Goal: Complete application form

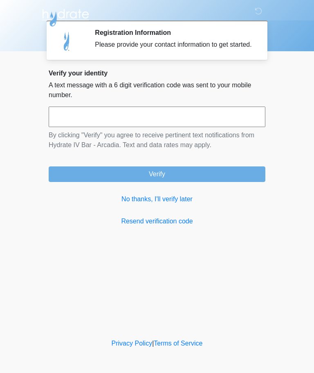
click at [165, 204] on link "No thanks, I'll verify later" at bounding box center [157, 199] width 217 height 10
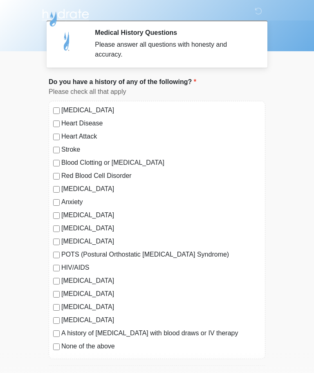
click at [54, 104] on div "[MEDICAL_DATA] Heart Disease Heart Attack Stroke Blood Clotting or [MEDICAL_DAT…" at bounding box center [157, 230] width 217 height 258
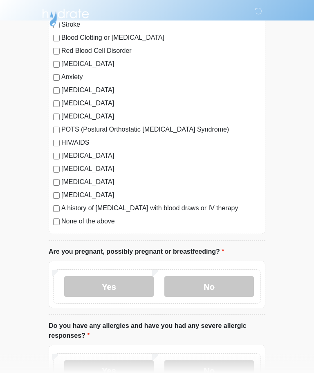
scroll to position [125, 0]
click at [222, 284] on label "No" at bounding box center [210, 286] width 90 height 20
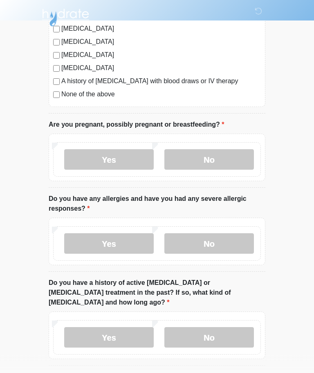
click at [213, 241] on label "No" at bounding box center [210, 243] width 90 height 20
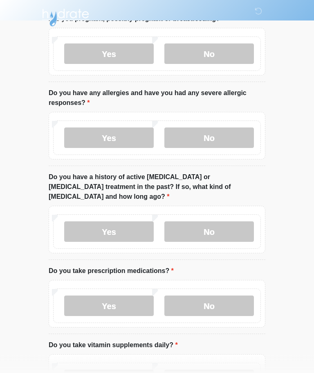
scroll to position [357, 0]
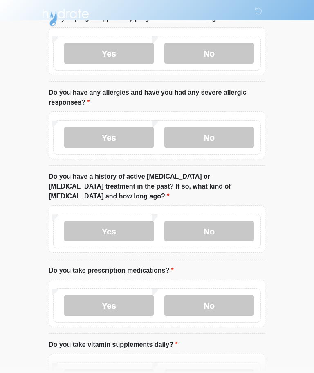
click at [213, 221] on label "No" at bounding box center [210, 231] width 90 height 20
click at [118, 295] on label "Yes" at bounding box center [109, 305] width 90 height 20
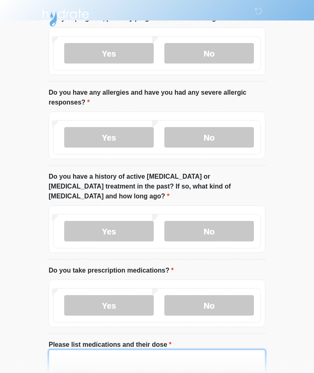
click at [89, 353] on textarea "Please list medications and their dose" at bounding box center [157, 366] width 217 height 35
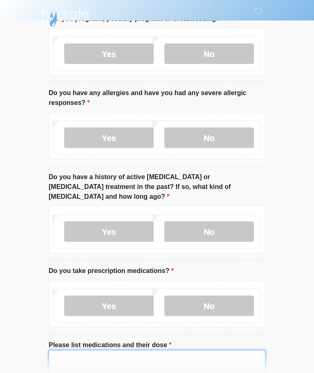
scroll to position [476, 0]
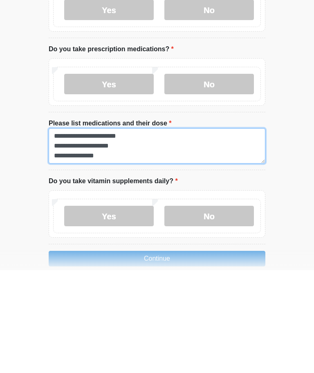
type textarea "**********"
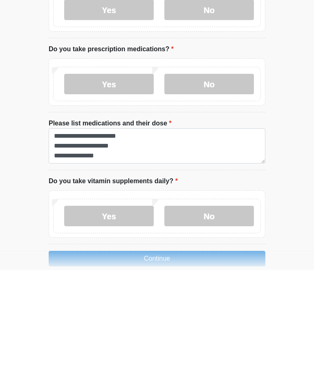
click at [215, 308] on label "No" at bounding box center [210, 318] width 90 height 20
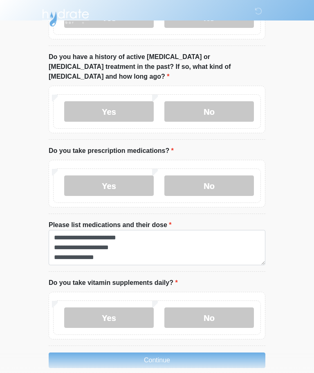
click at [102, 175] on label "Yes" at bounding box center [109, 185] width 90 height 20
click at [93, 175] on label "Yes" at bounding box center [109, 185] width 90 height 20
click at [213, 307] on label "No" at bounding box center [210, 317] width 90 height 20
click at [165, 352] on button "Continue" at bounding box center [157, 360] width 217 height 16
click at [157, 352] on button "Continue" at bounding box center [157, 360] width 217 height 16
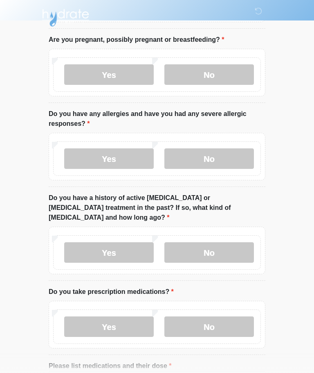
click at [207, 344] on div "Yes No" at bounding box center [157, 326] width 208 height 34
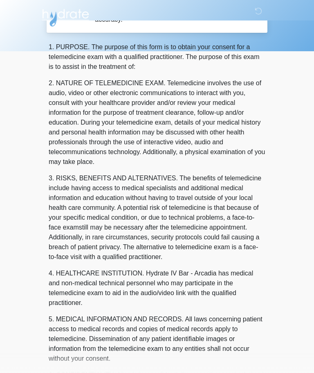
scroll to position [0, 0]
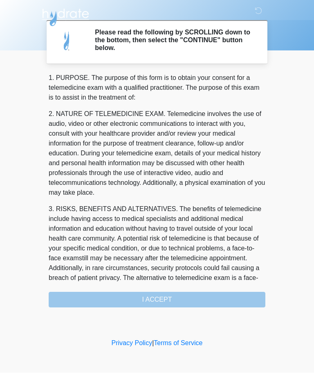
click at [173, 294] on div "1. PURPOSE. The purpose of this form is to obtain your consent for a telemedici…" at bounding box center [157, 190] width 217 height 234
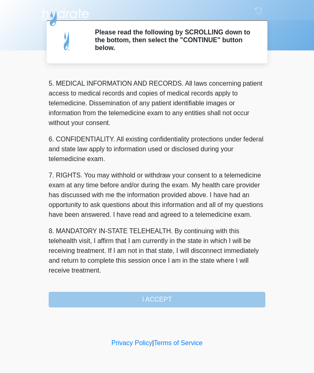
scroll to position [266, 0]
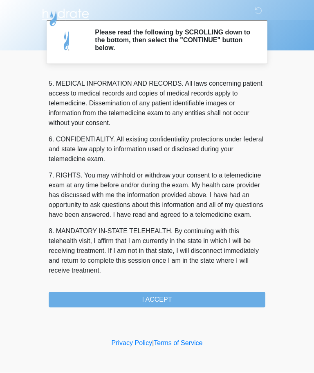
click at [165, 298] on button "I ACCEPT" at bounding box center [157, 300] width 217 height 16
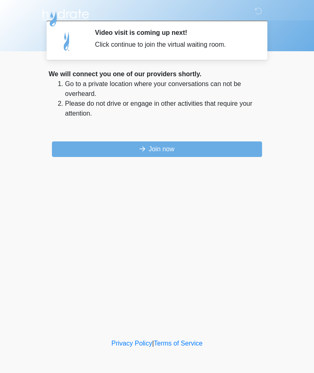
click at [174, 146] on button "Join now" at bounding box center [157, 149] width 210 height 16
click at [172, 149] on button "Join now" at bounding box center [157, 149] width 210 height 16
